Goal: Transaction & Acquisition: Book appointment/travel/reservation

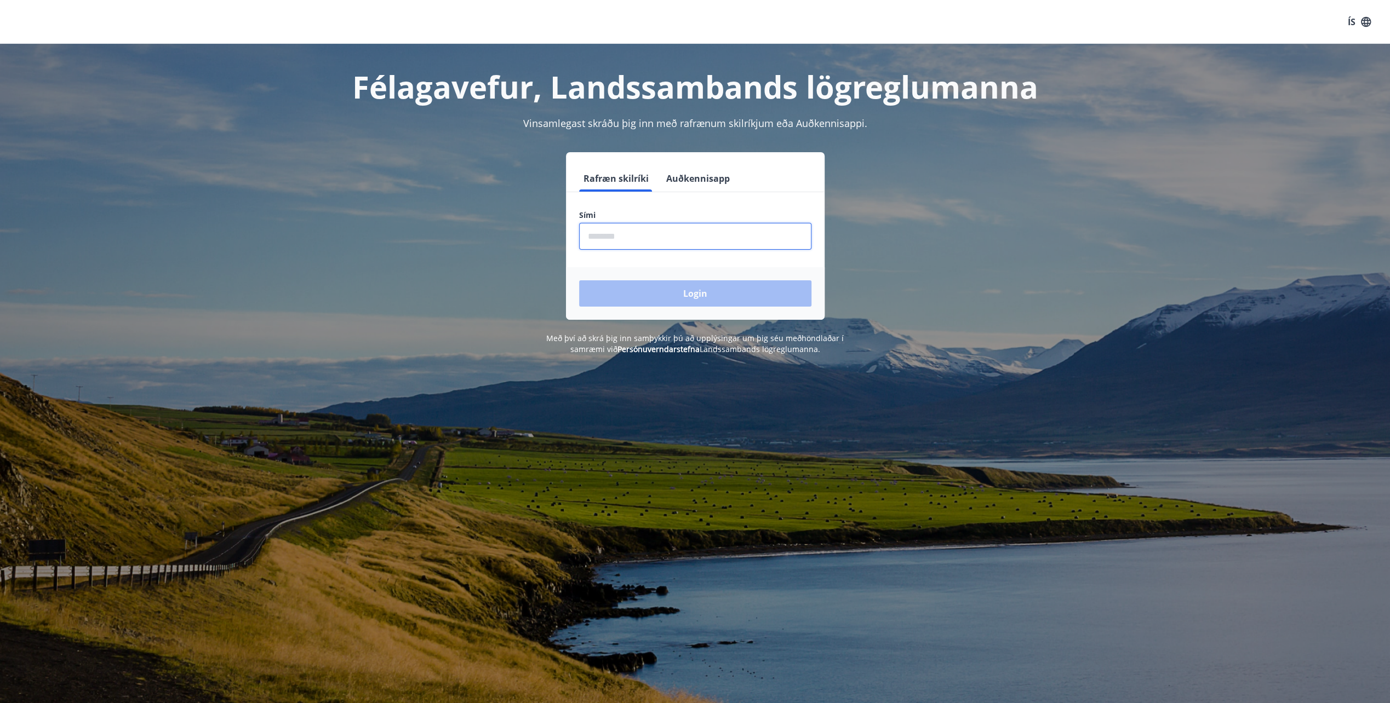
click at [671, 239] on input "phone" at bounding box center [695, 236] width 232 height 27
type input "********"
click at [1084, 249] on div "Félagavefur, Landssambands lögreglumanna Vinsamlegast skráðu þig inn með rafræn…" at bounding box center [695, 199] width 789 height 311
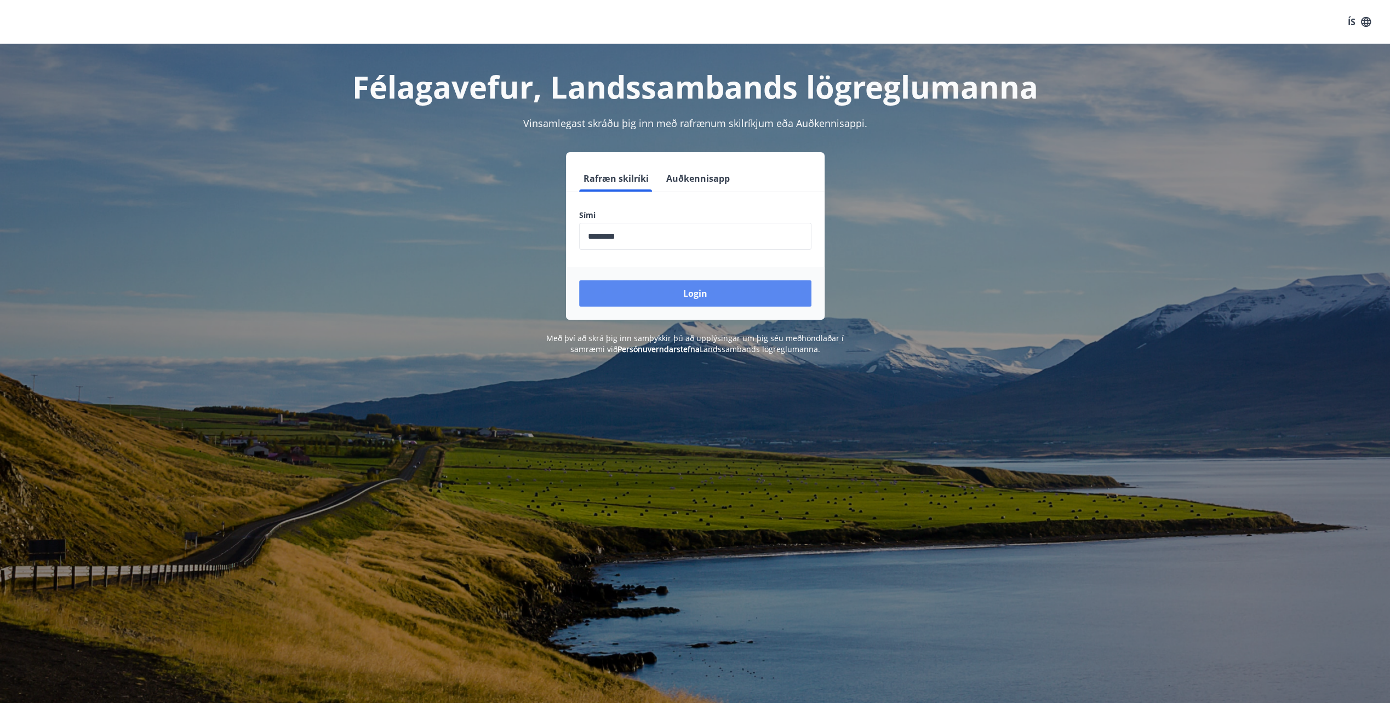
click at [699, 290] on button "Login" at bounding box center [695, 294] width 232 height 26
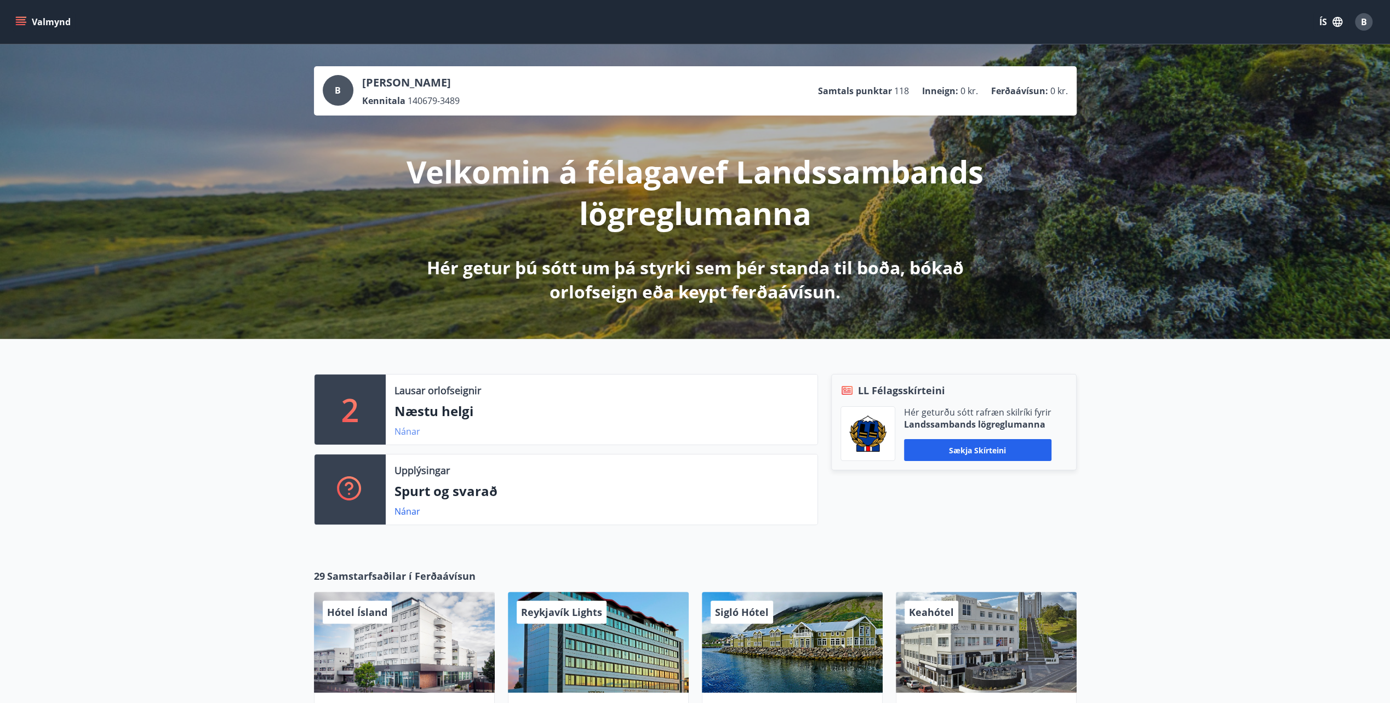
click at [408, 432] on link "Nánar" at bounding box center [407, 432] width 26 height 12
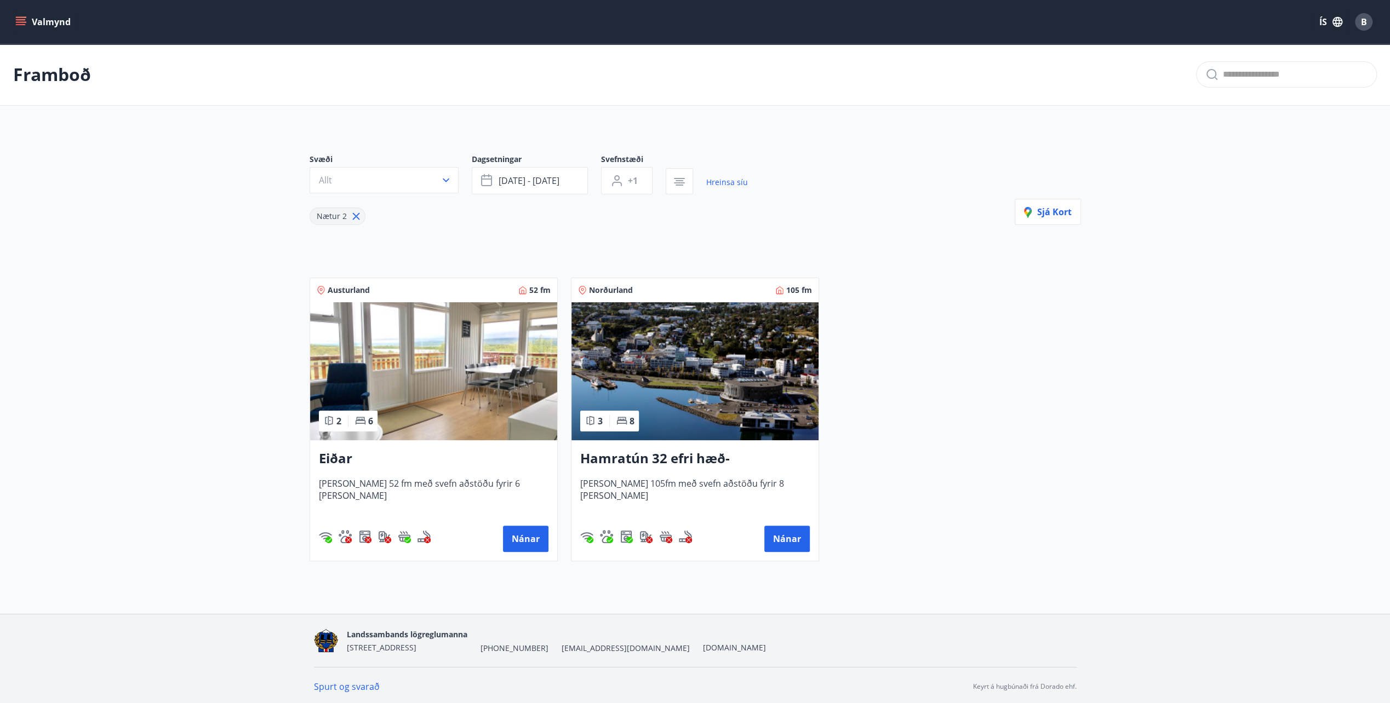
click at [15, 14] on button "Valmynd" at bounding box center [44, 22] width 62 height 20
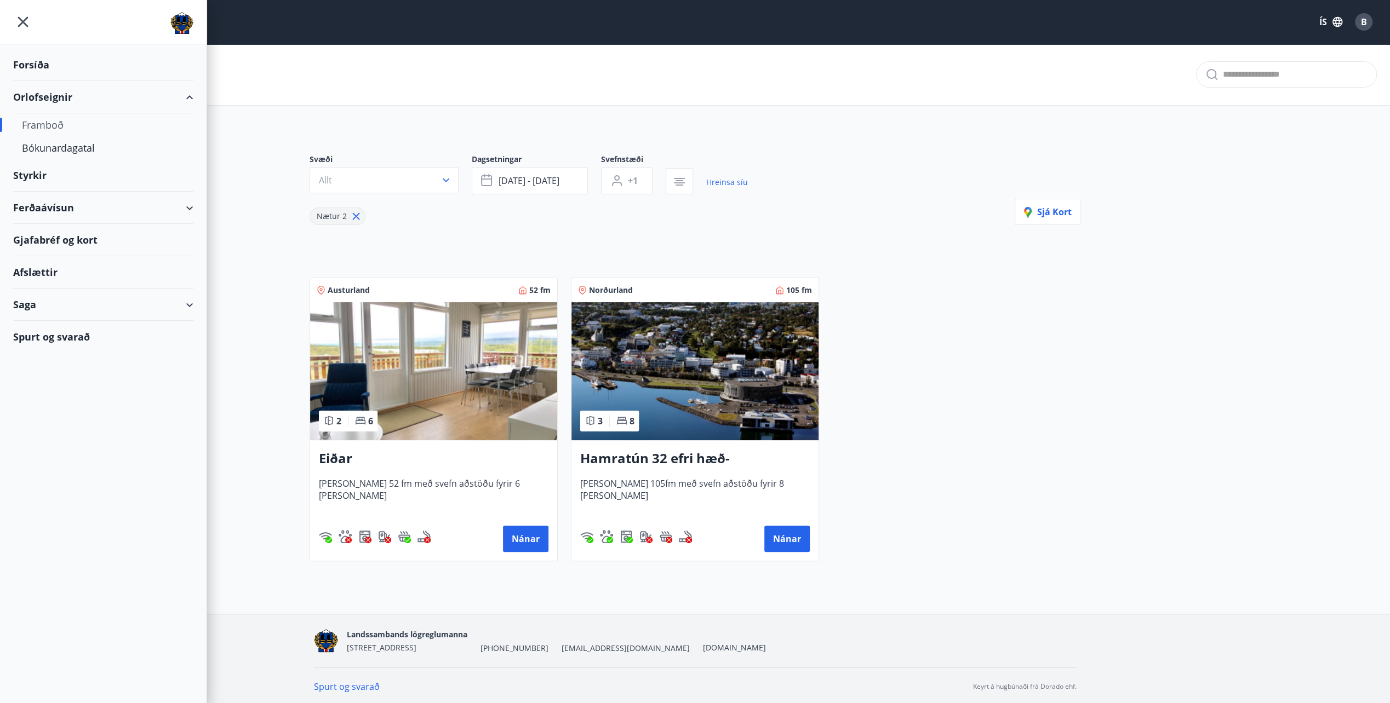
click at [38, 126] on div "Framboð" at bounding box center [103, 124] width 163 height 23
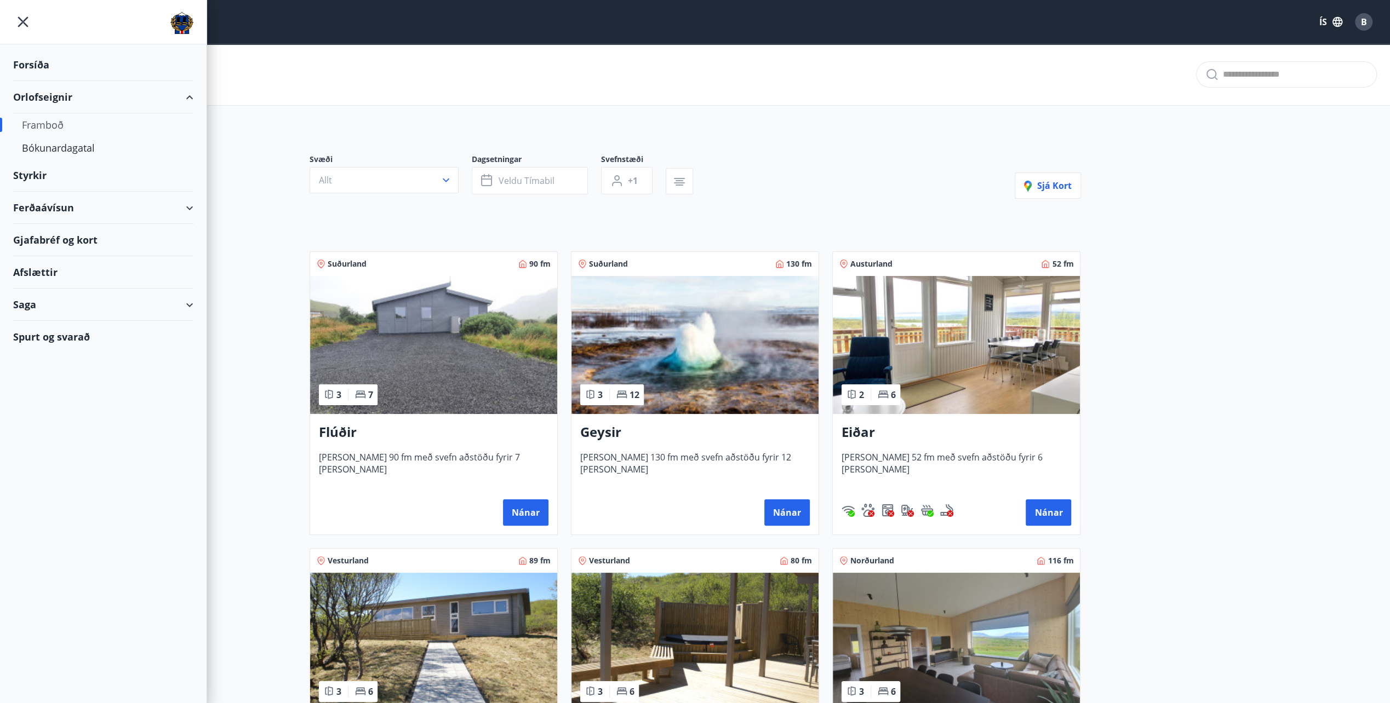
type input "*"
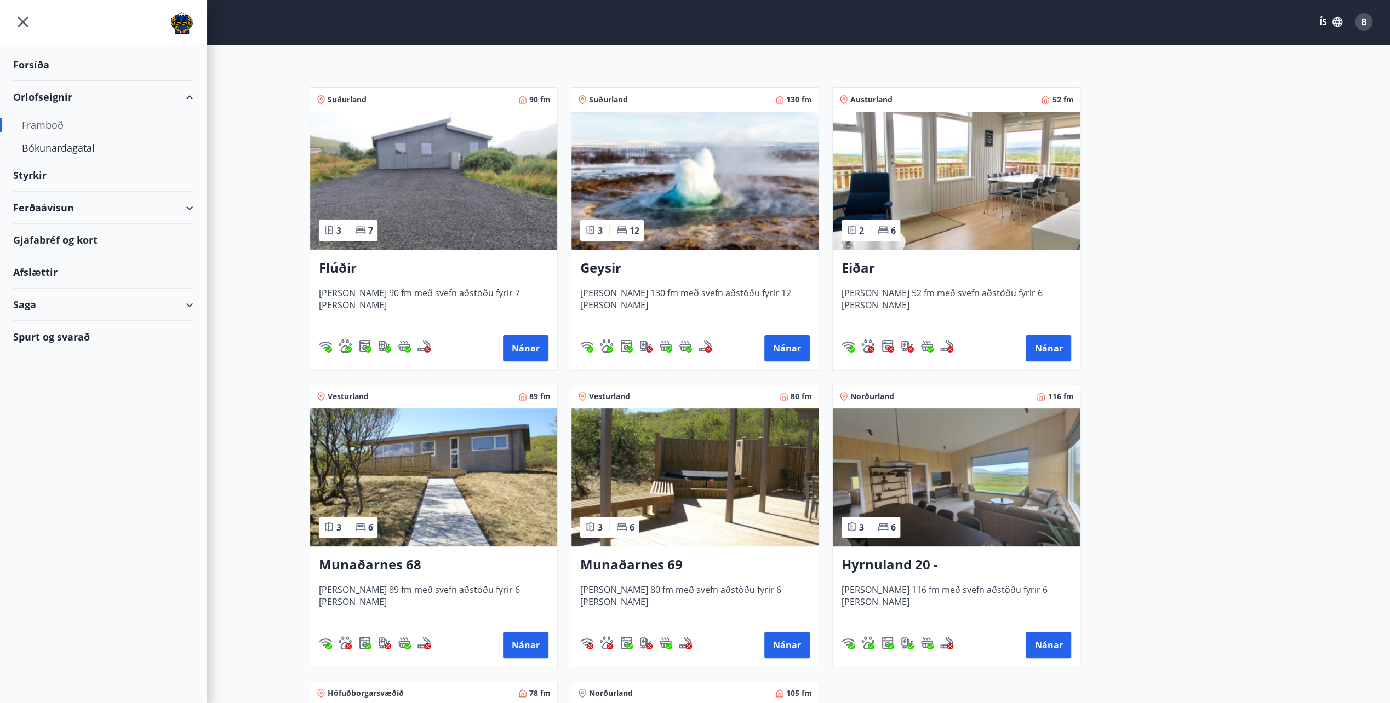
click at [485, 497] on img at bounding box center [433, 478] width 247 height 138
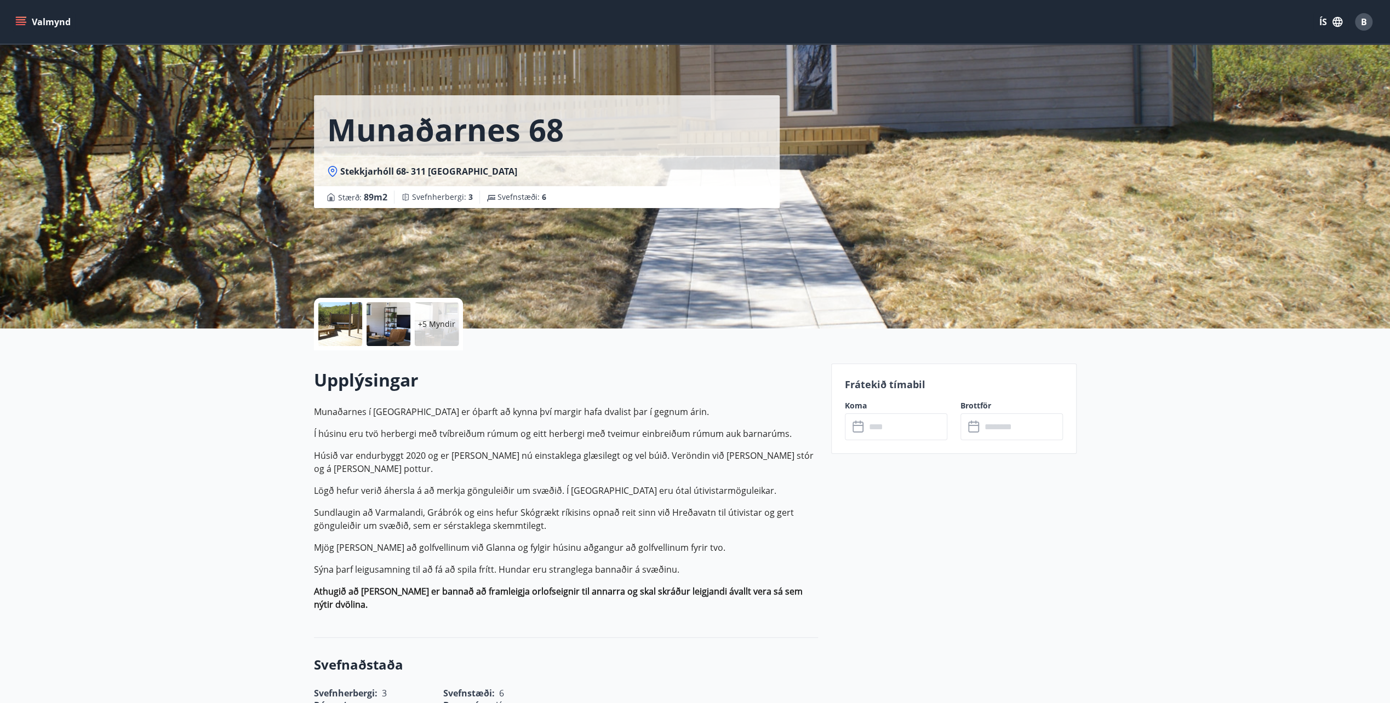
click at [909, 382] on p "Frátekið tímabil" at bounding box center [954, 384] width 218 height 14
click at [19, 13] on button "Valmynd" at bounding box center [44, 22] width 62 height 20
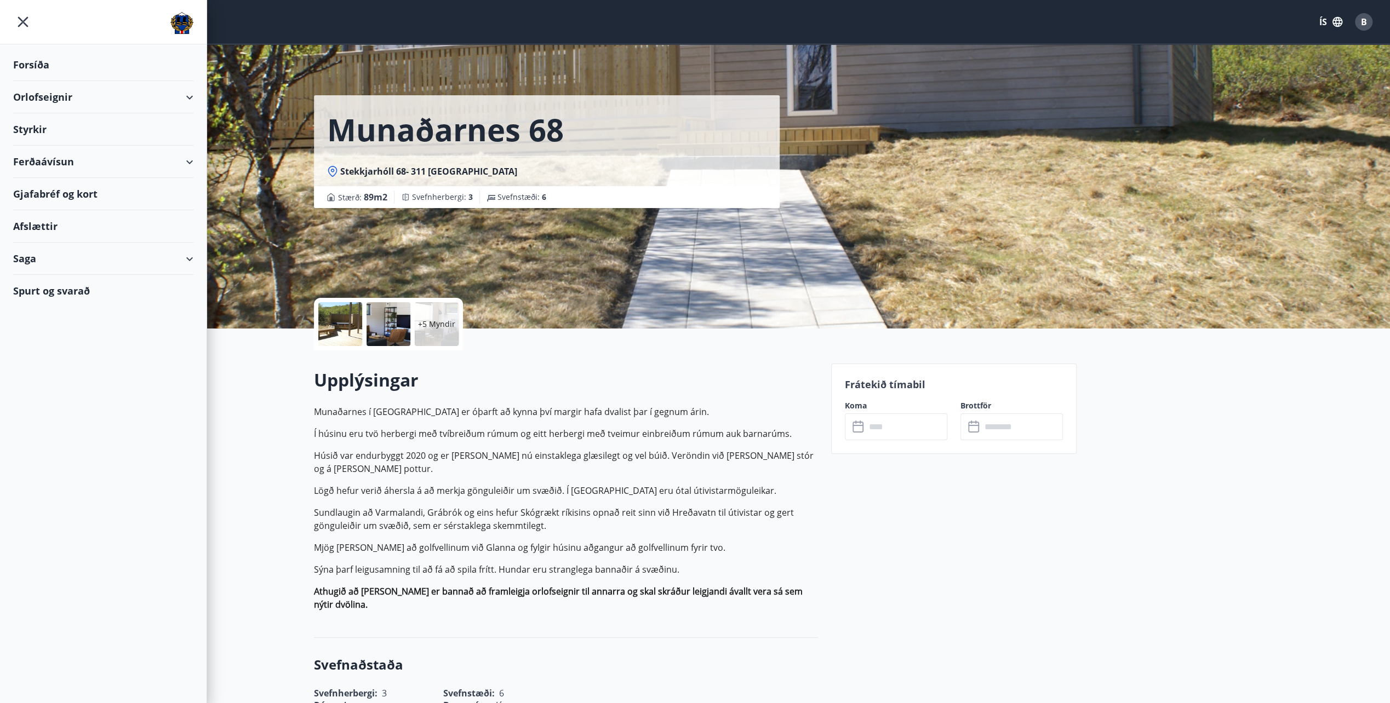
click at [192, 93] on div "Orlofseignir" at bounding box center [103, 97] width 180 height 32
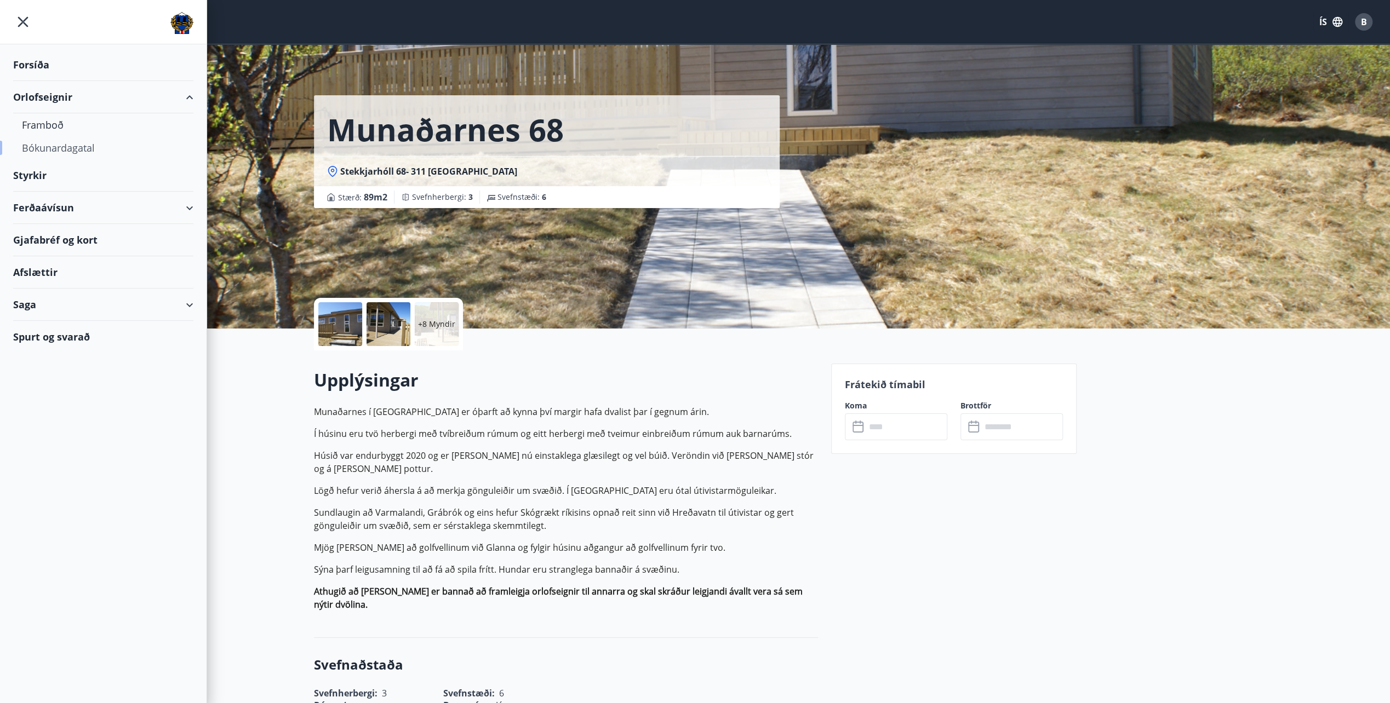
click at [73, 147] on div "Bókunardagatal" at bounding box center [103, 147] width 163 height 23
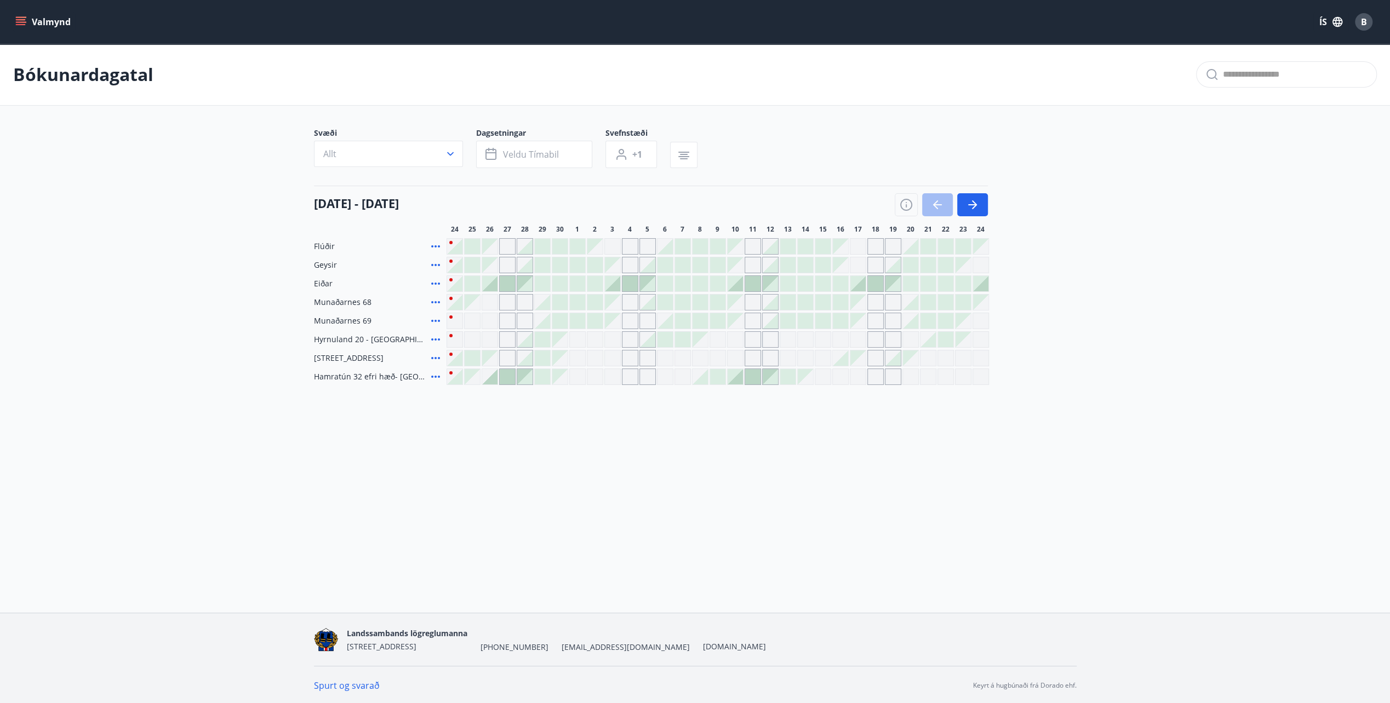
click at [976, 203] on icon "button" at bounding box center [972, 204] width 13 height 13
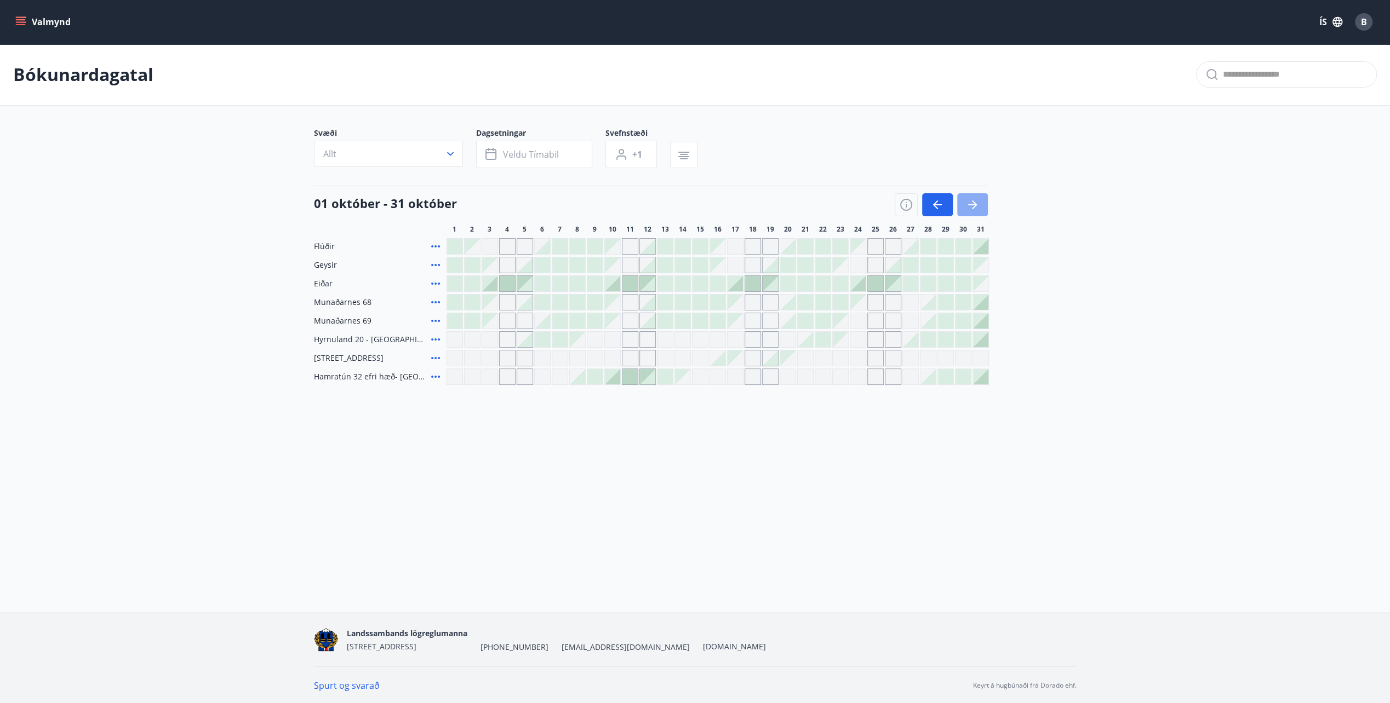
click at [979, 196] on button "button" at bounding box center [972, 204] width 31 height 23
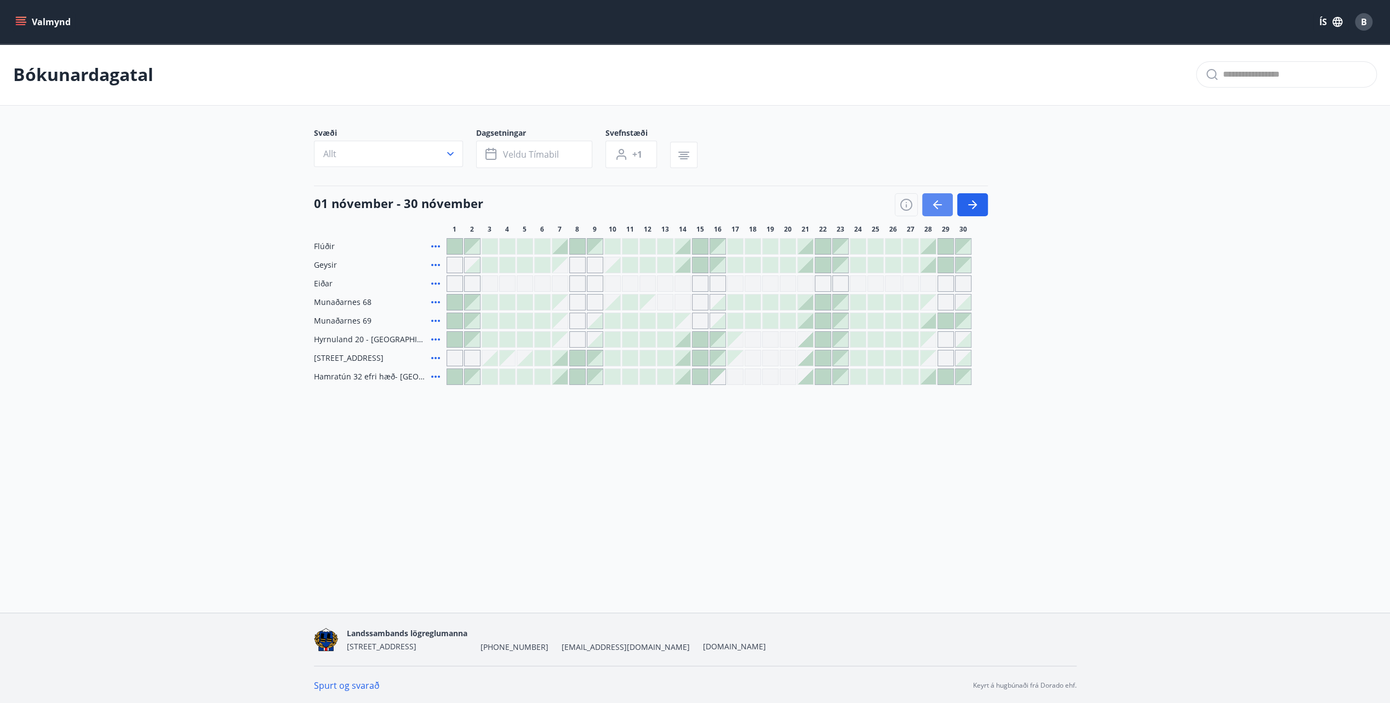
click at [937, 202] on icon "button" at bounding box center [937, 204] width 13 height 13
